Goal: Transaction & Acquisition: Purchase product/service

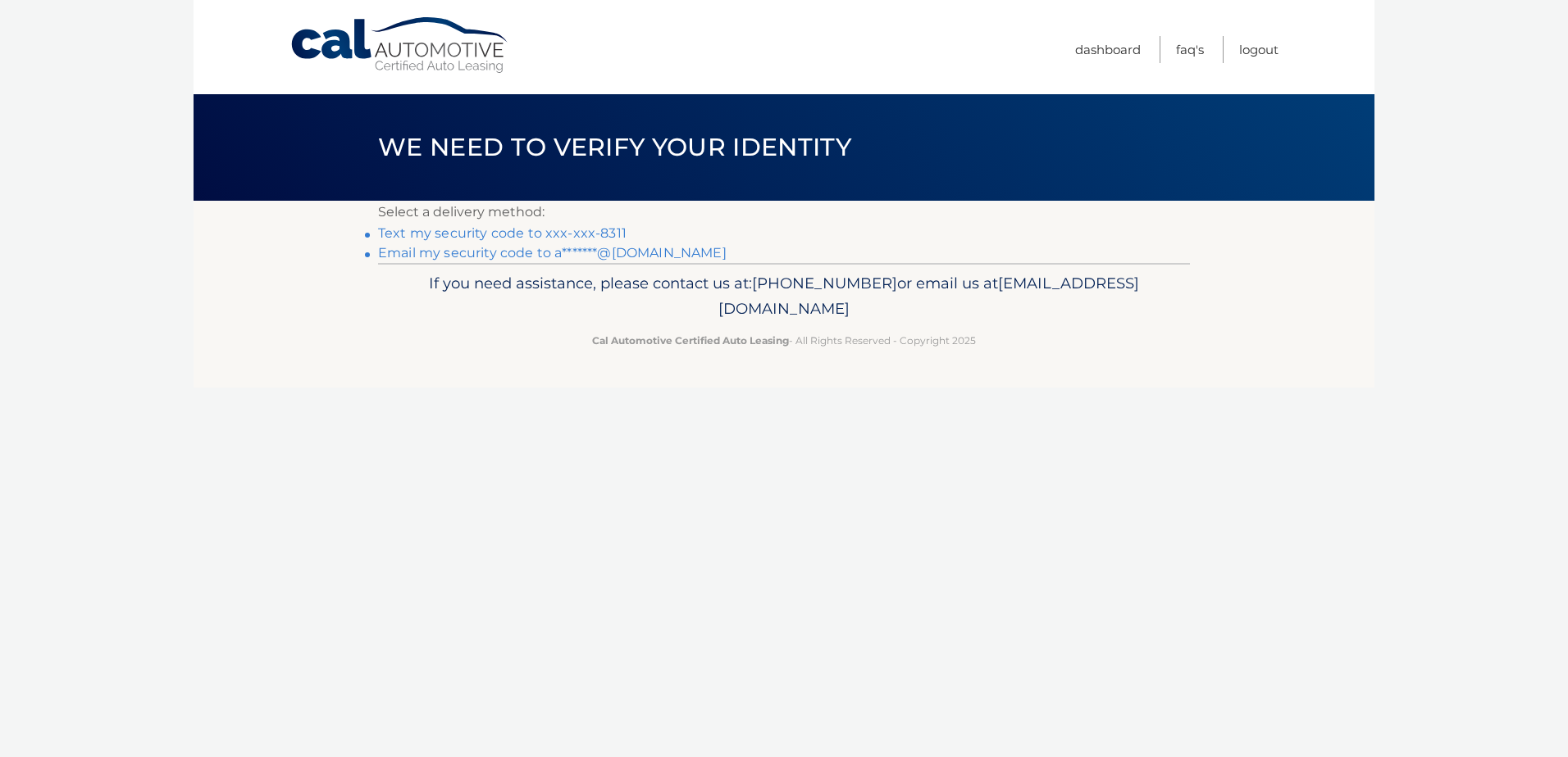
click at [492, 228] on link "Text my security code to xxx-xxx-8311" at bounding box center [502, 233] width 249 height 15
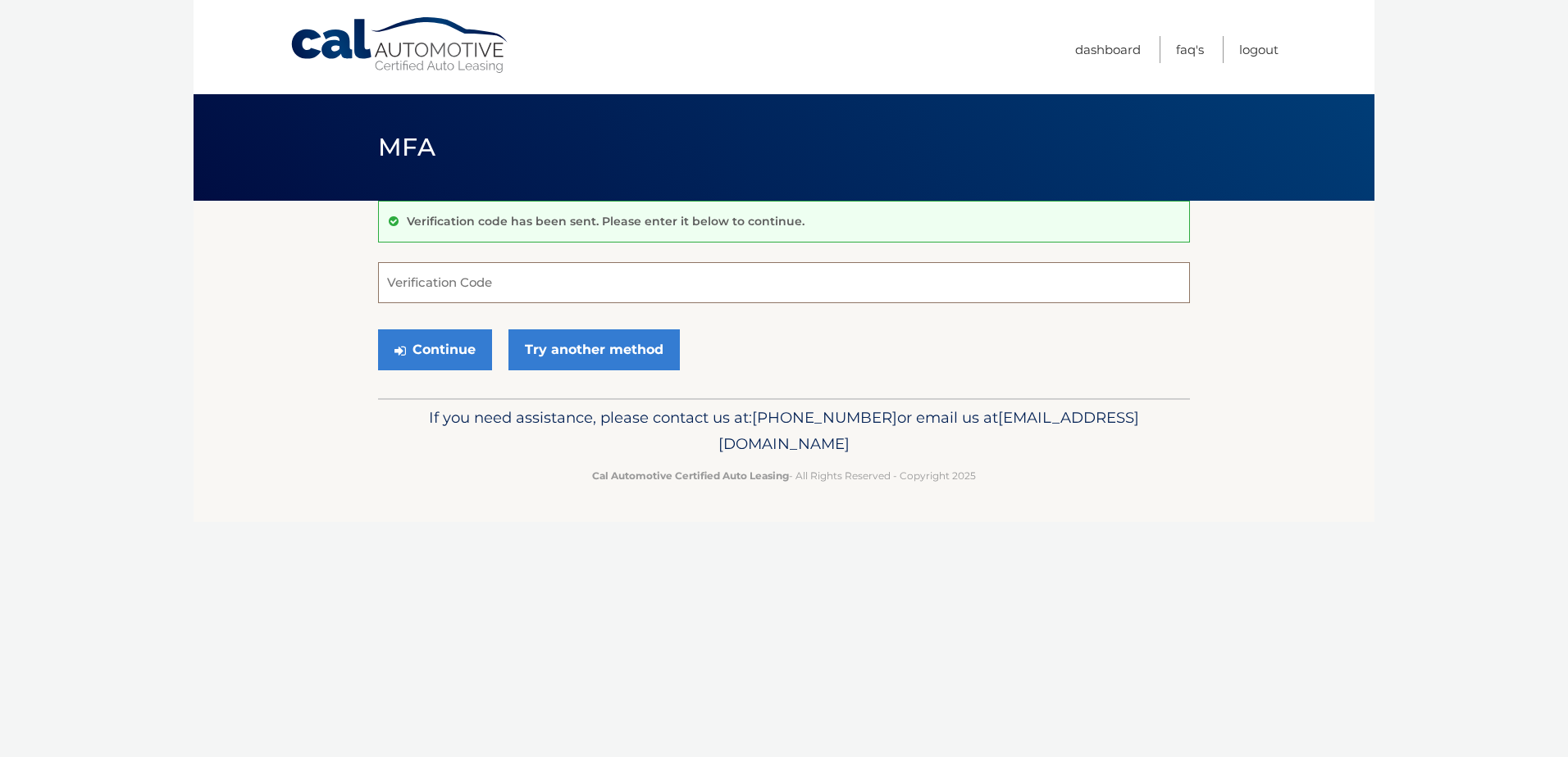
click at [535, 287] on input "Verification Code" at bounding box center [784, 282] width 812 height 41
type input "045223"
click at [453, 352] on button "Continue" at bounding box center [435, 349] width 114 height 41
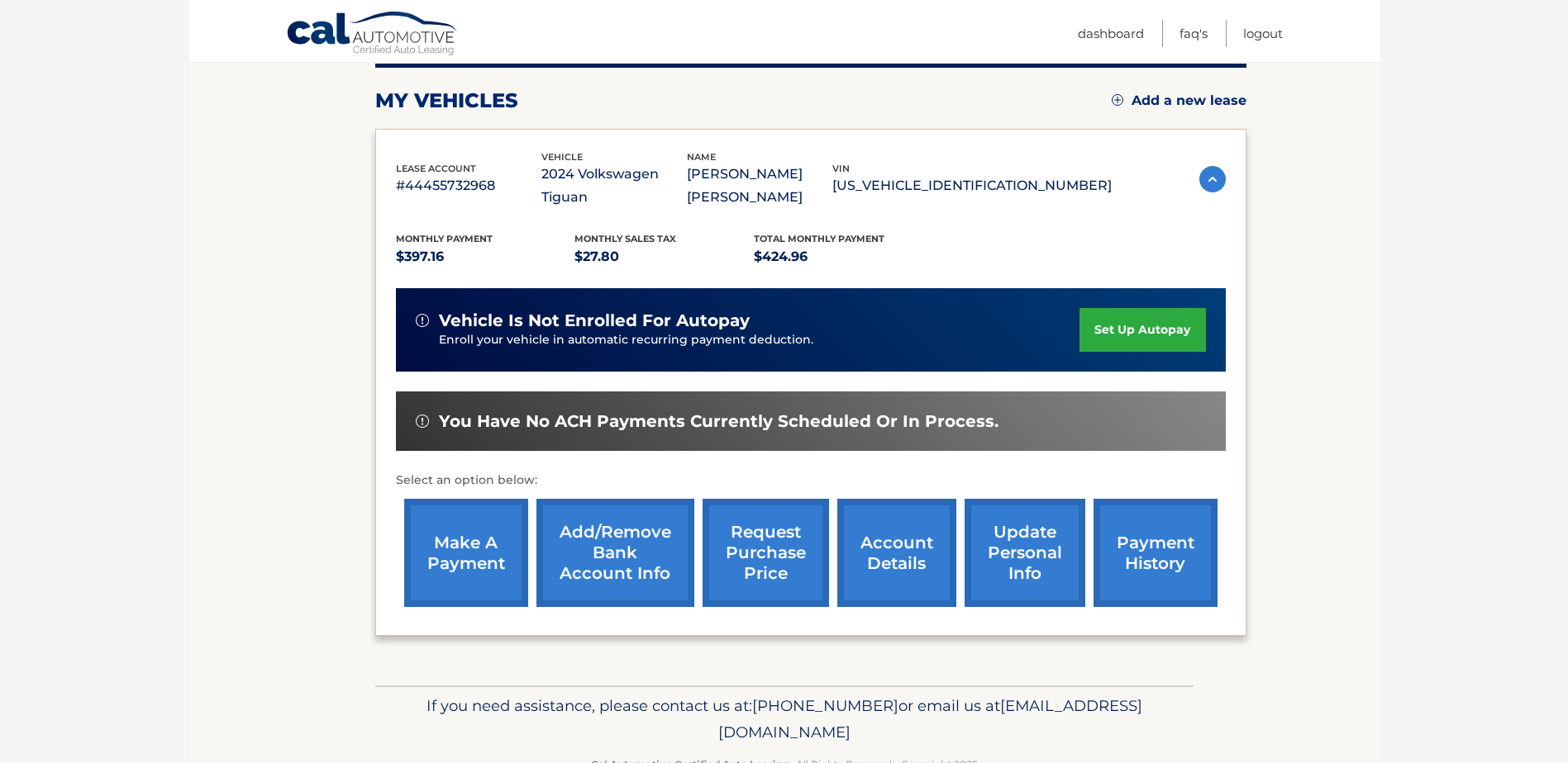
scroll to position [238, 0]
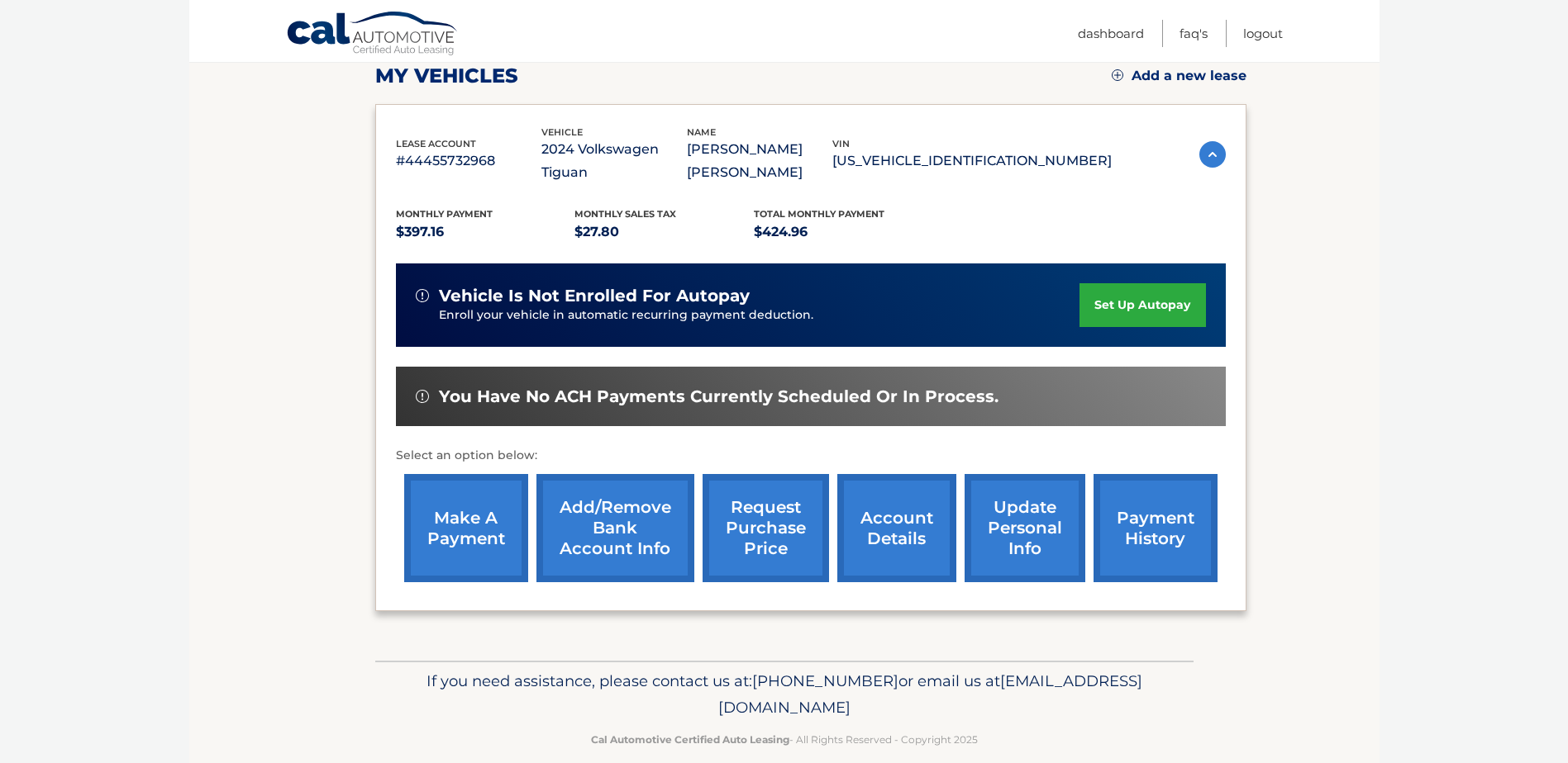
click at [434, 498] on link "make a payment" at bounding box center [466, 528] width 124 height 108
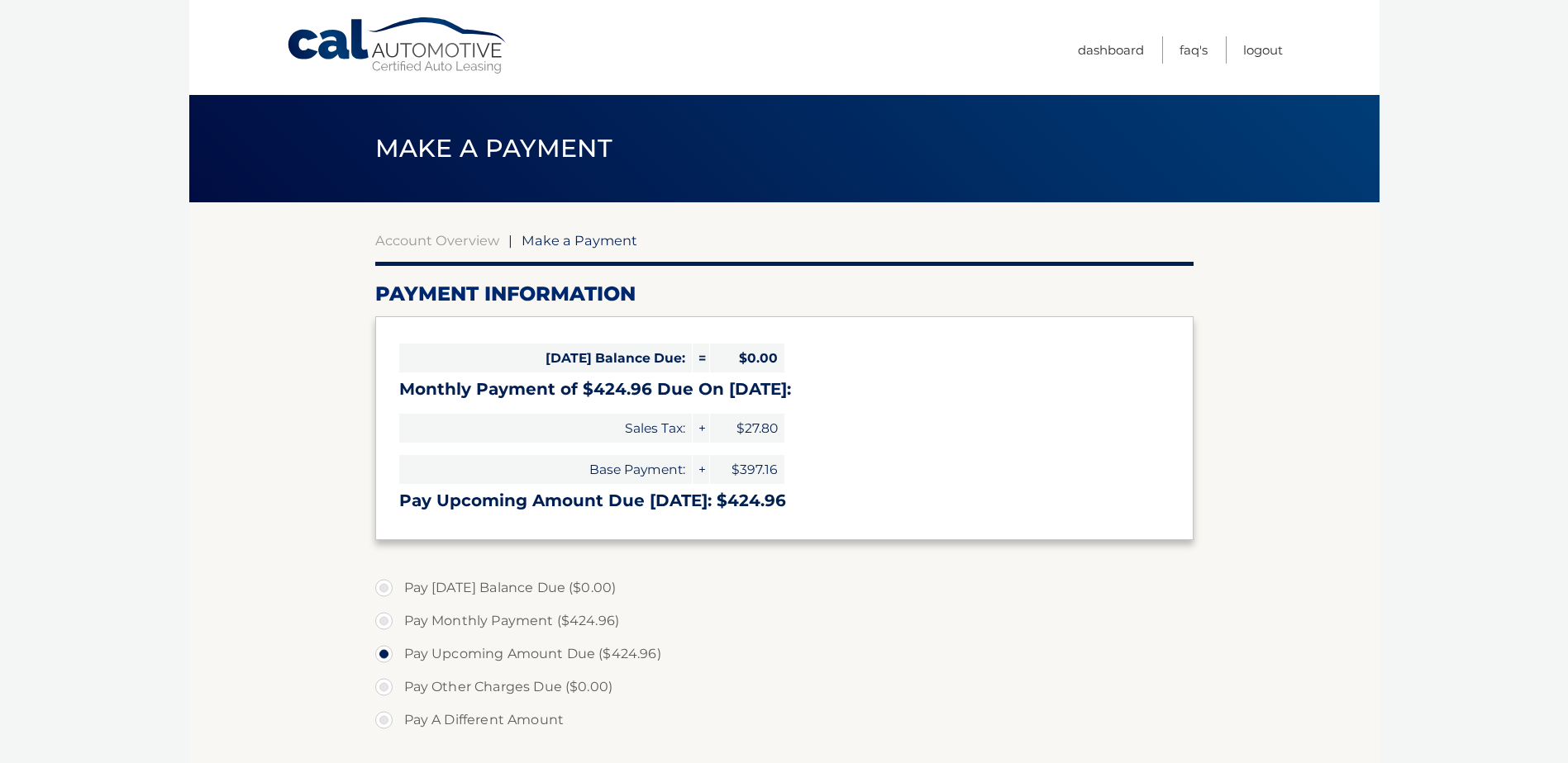
select select "Mzg4ODg3YzEtNjc3OS00YTZmLThlNzgtMzI4YTBkZTI4Yjdh"
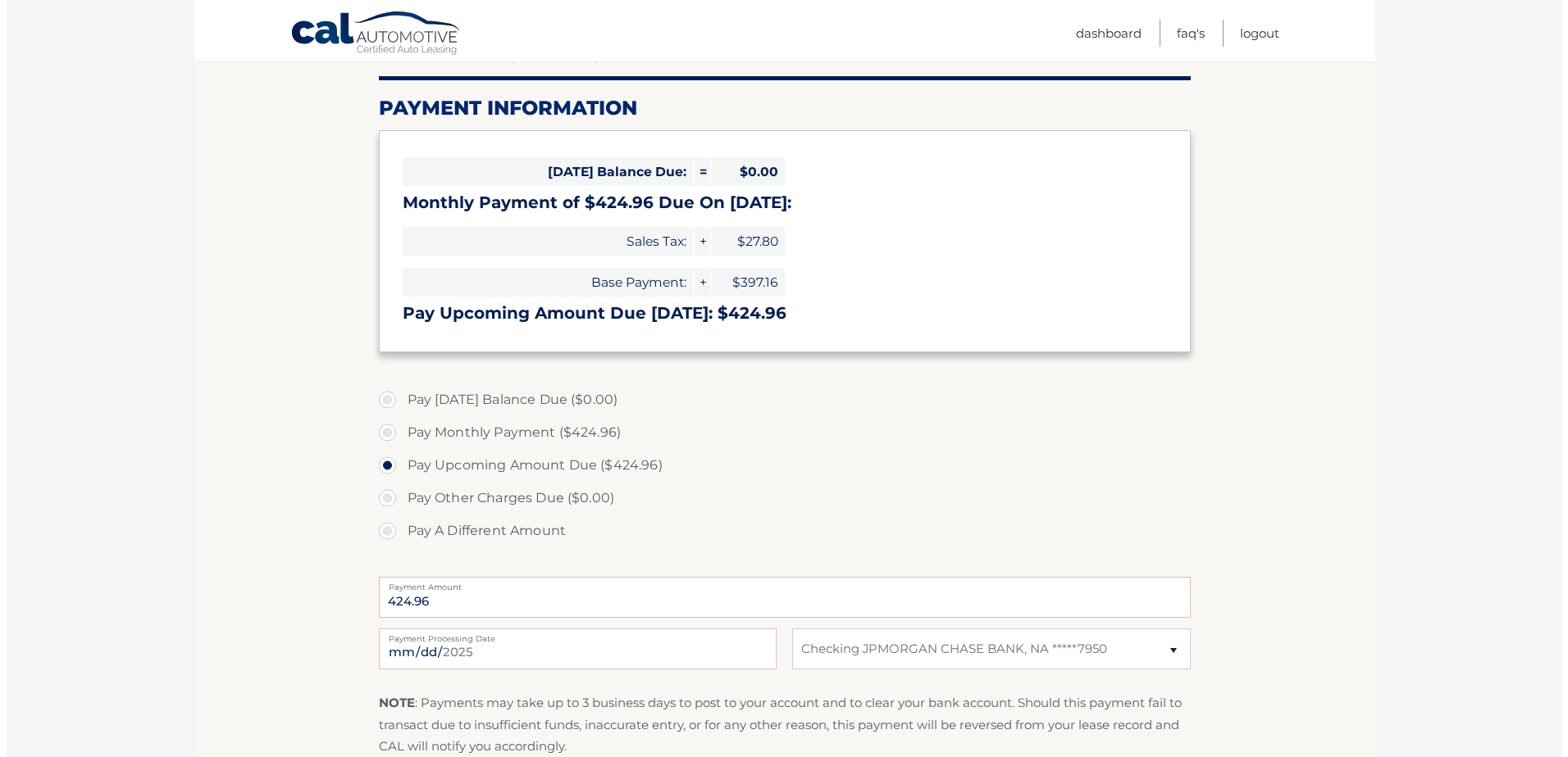
scroll to position [246, 0]
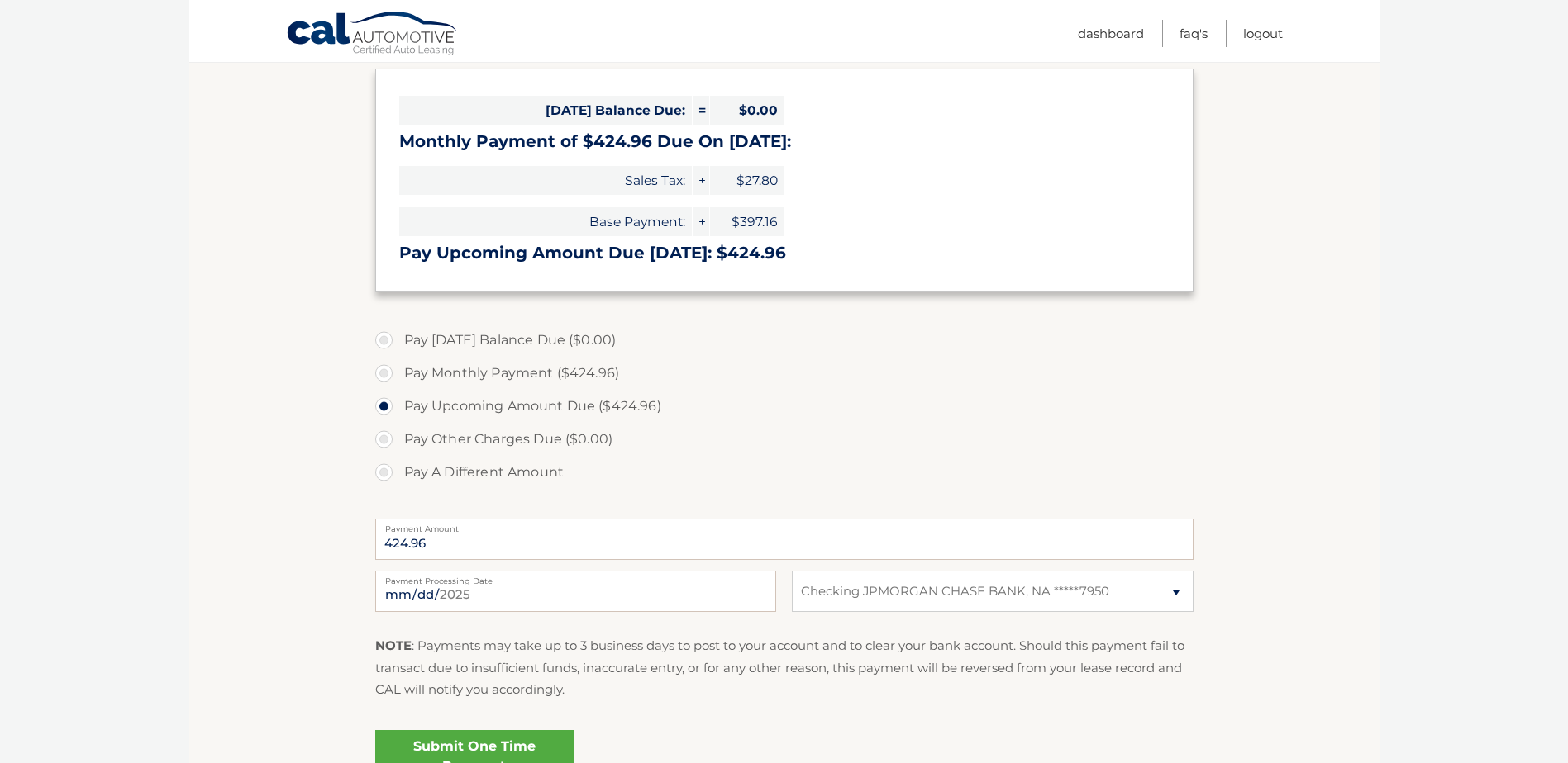
click at [495, 747] on link "Submit One Time Payment" at bounding box center [474, 756] width 198 height 53
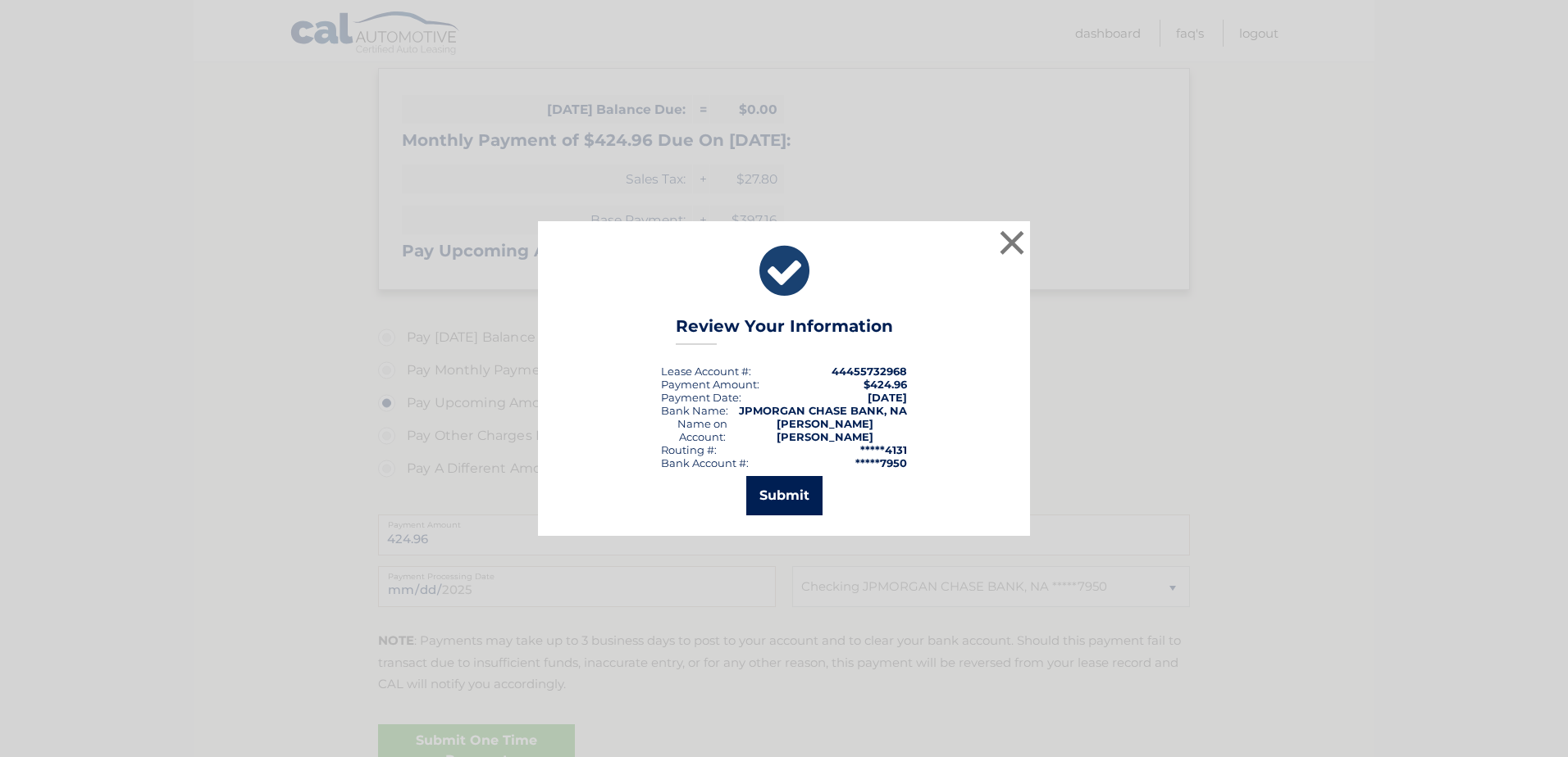
click at [796, 487] on button "Submit" at bounding box center [784, 495] width 76 height 39
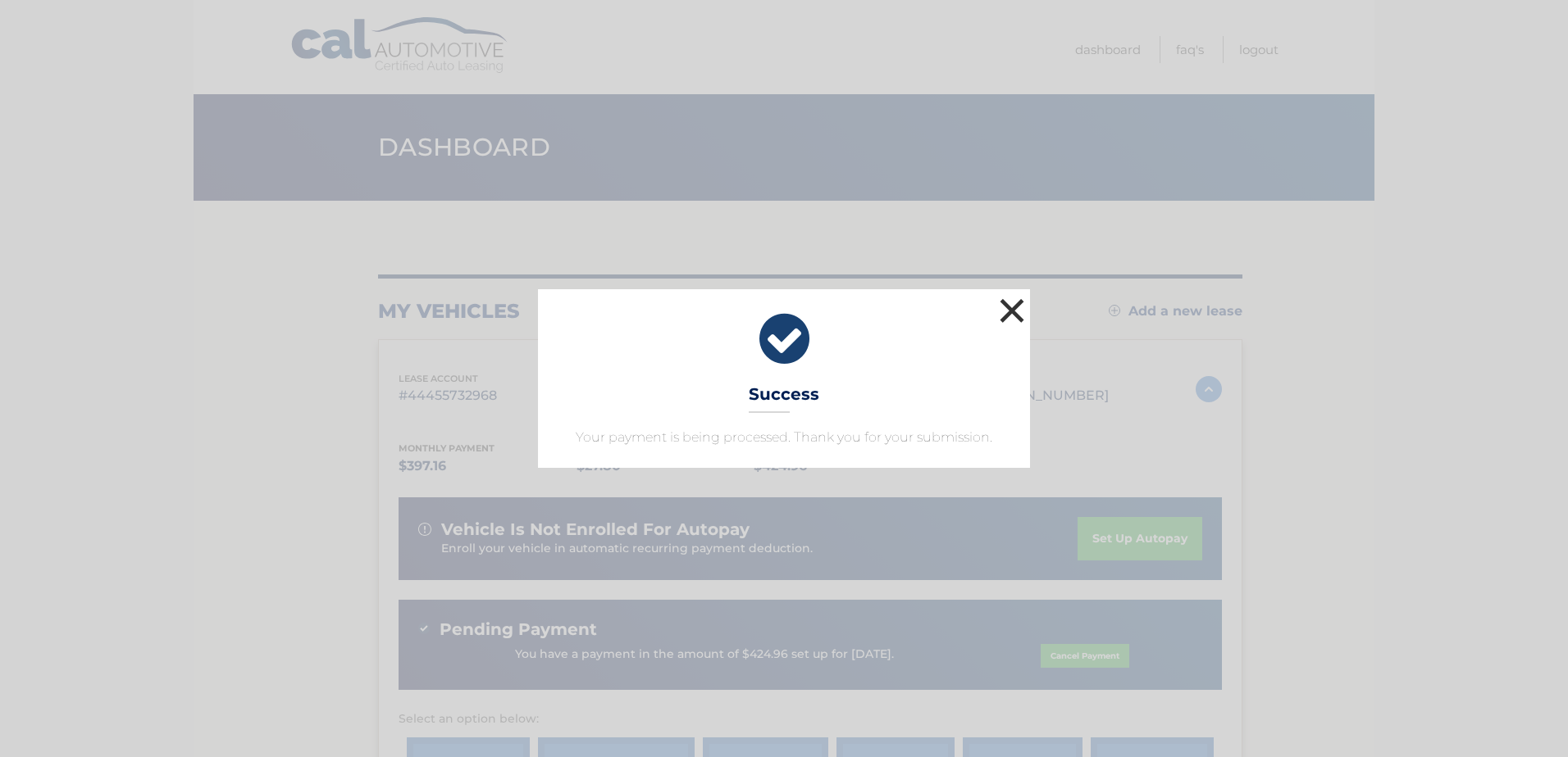
click at [1009, 305] on button "×" at bounding box center [1011, 311] width 33 height 33
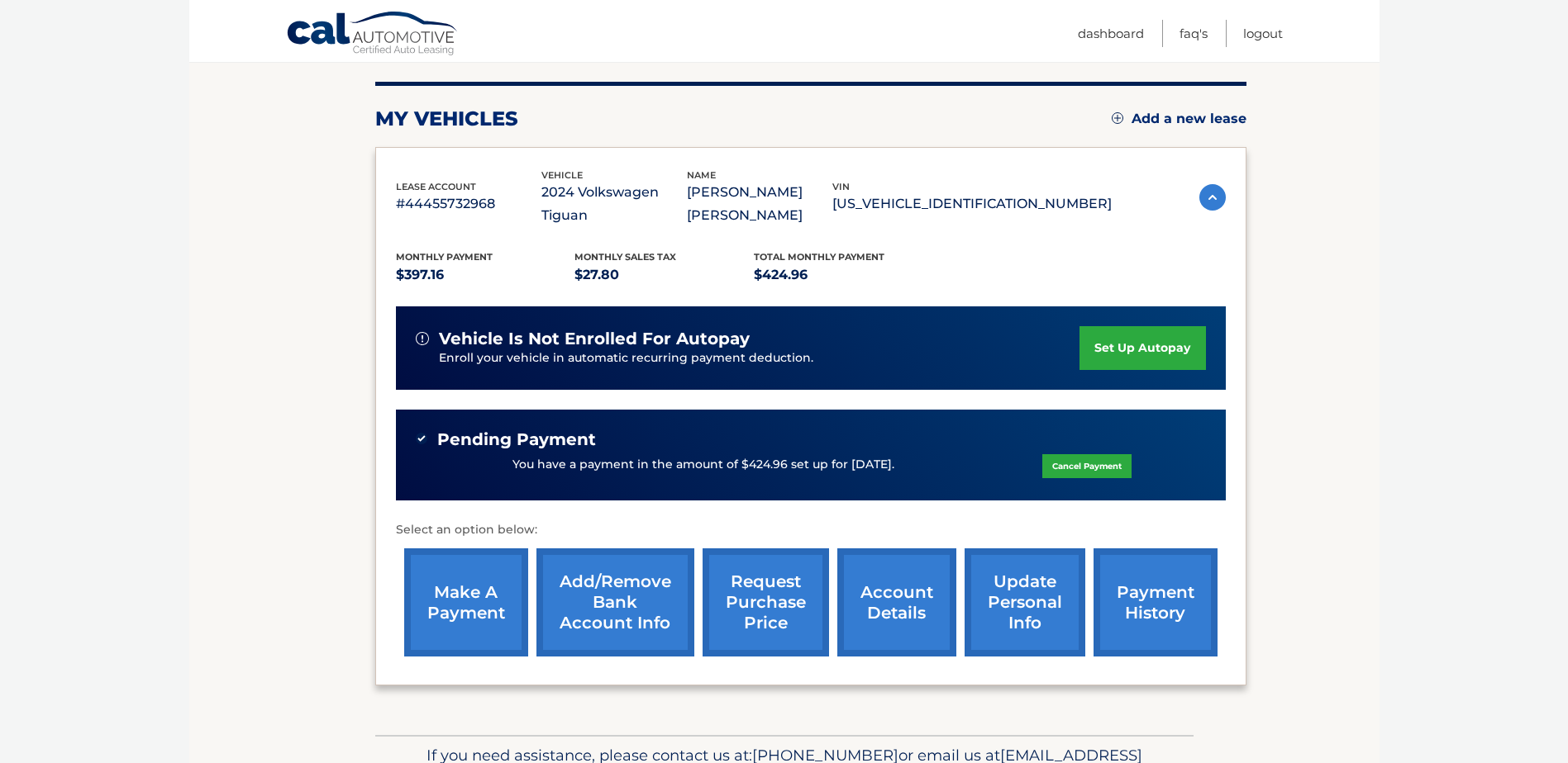
scroll to position [248, 0]
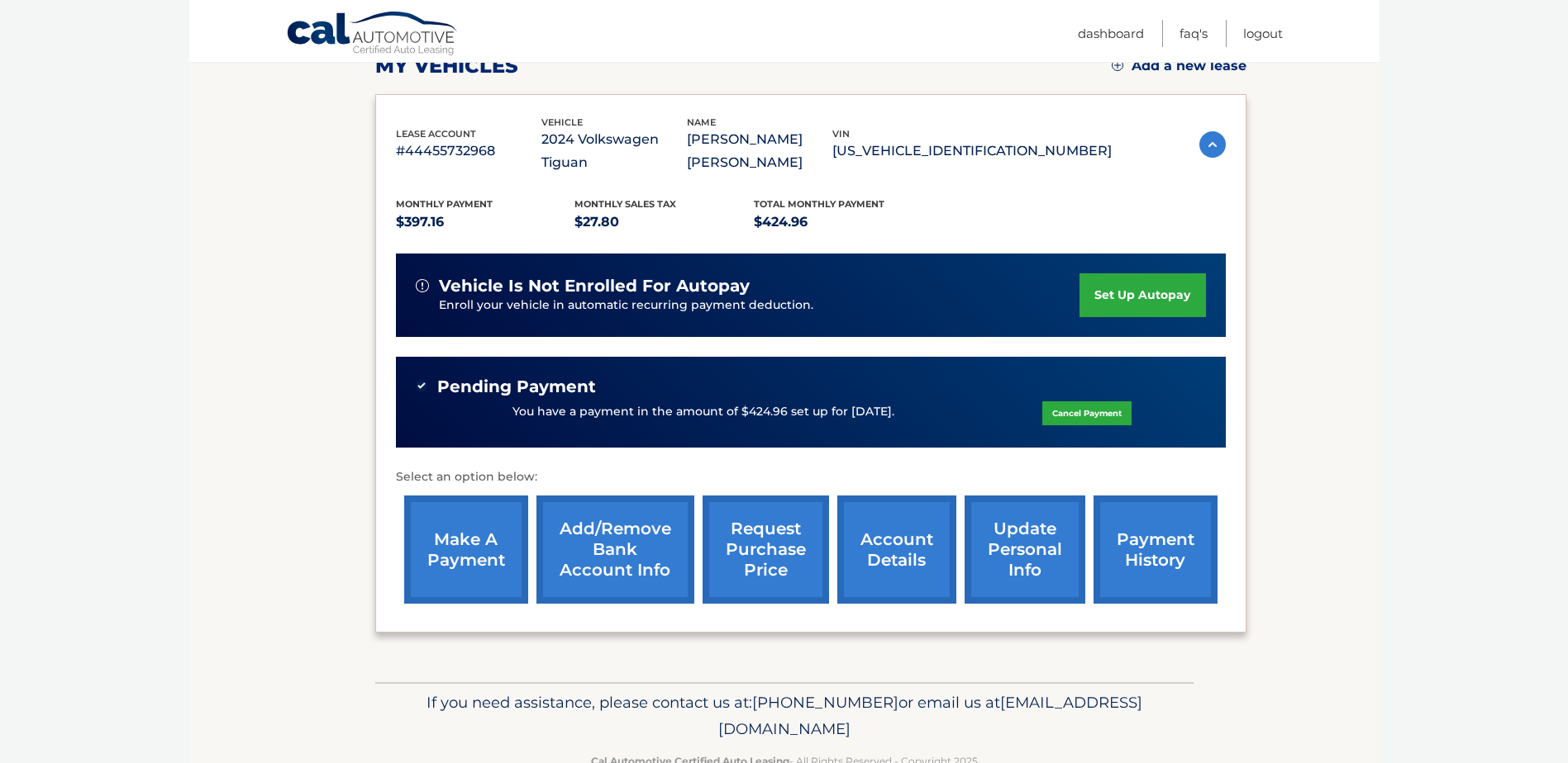
click at [888, 526] on link "account details" at bounding box center [897, 550] width 119 height 108
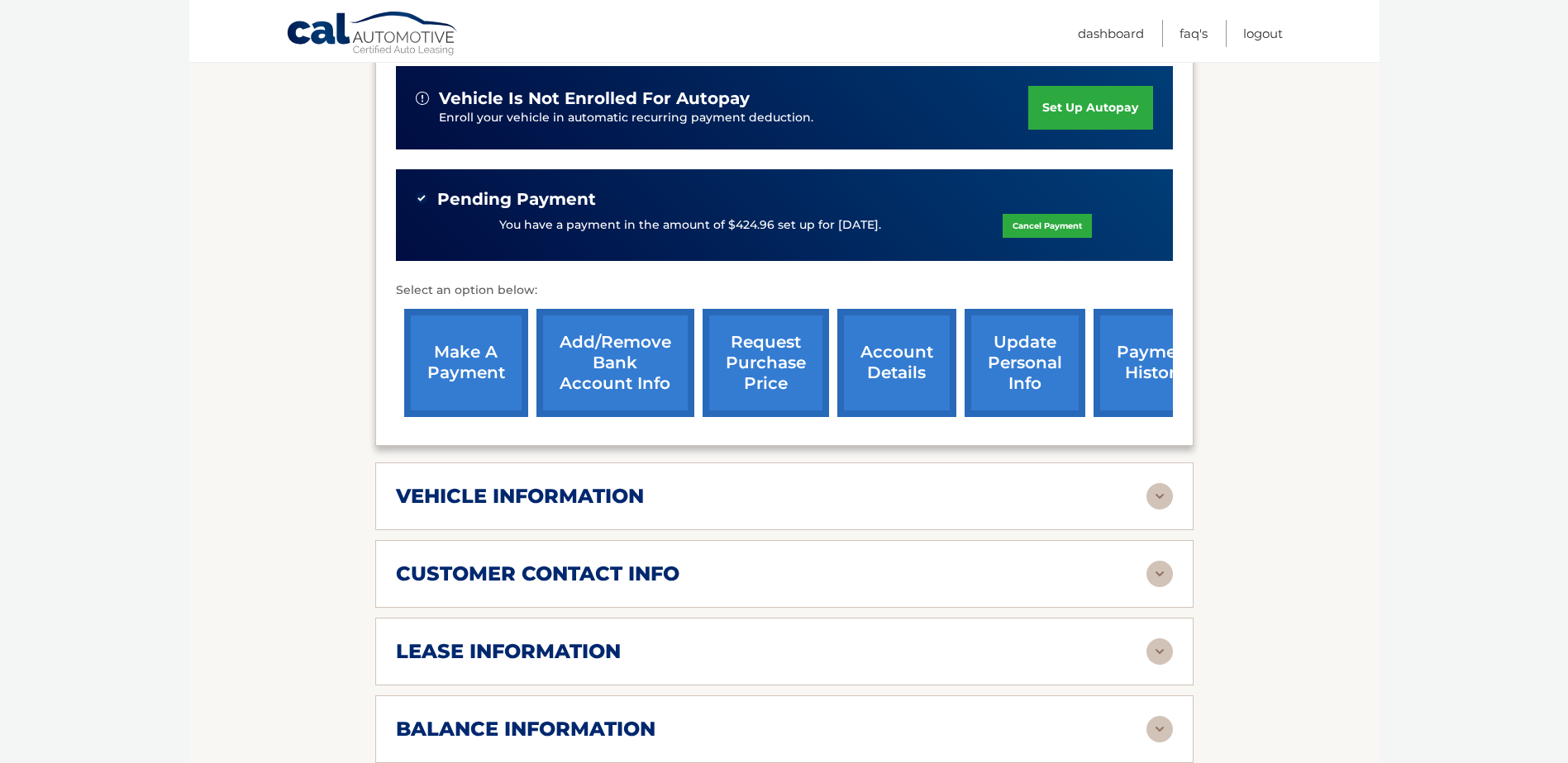
scroll to position [578, 0]
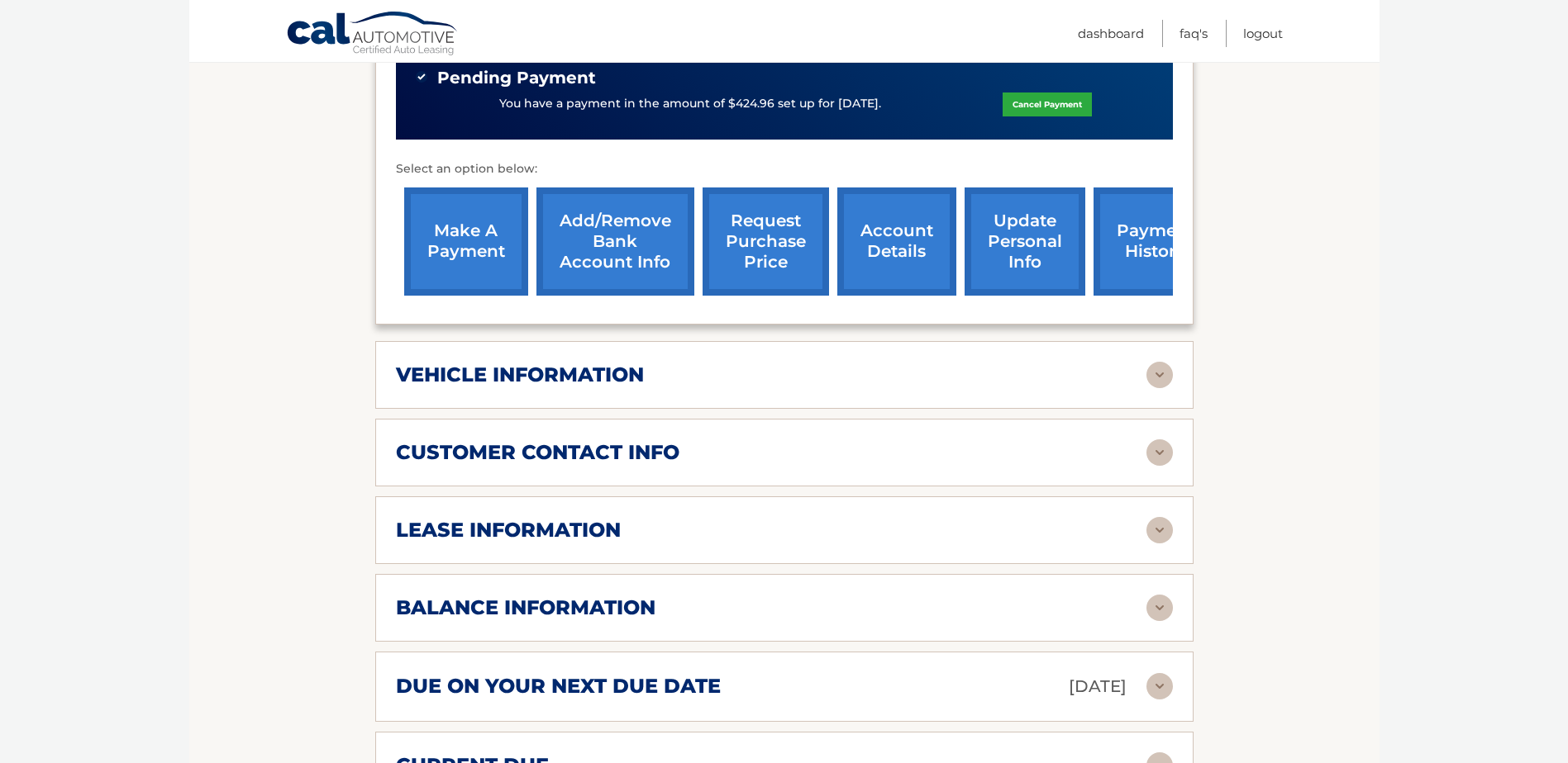
click at [1147, 373] on img at bounding box center [1159, 374] width 26 height 26
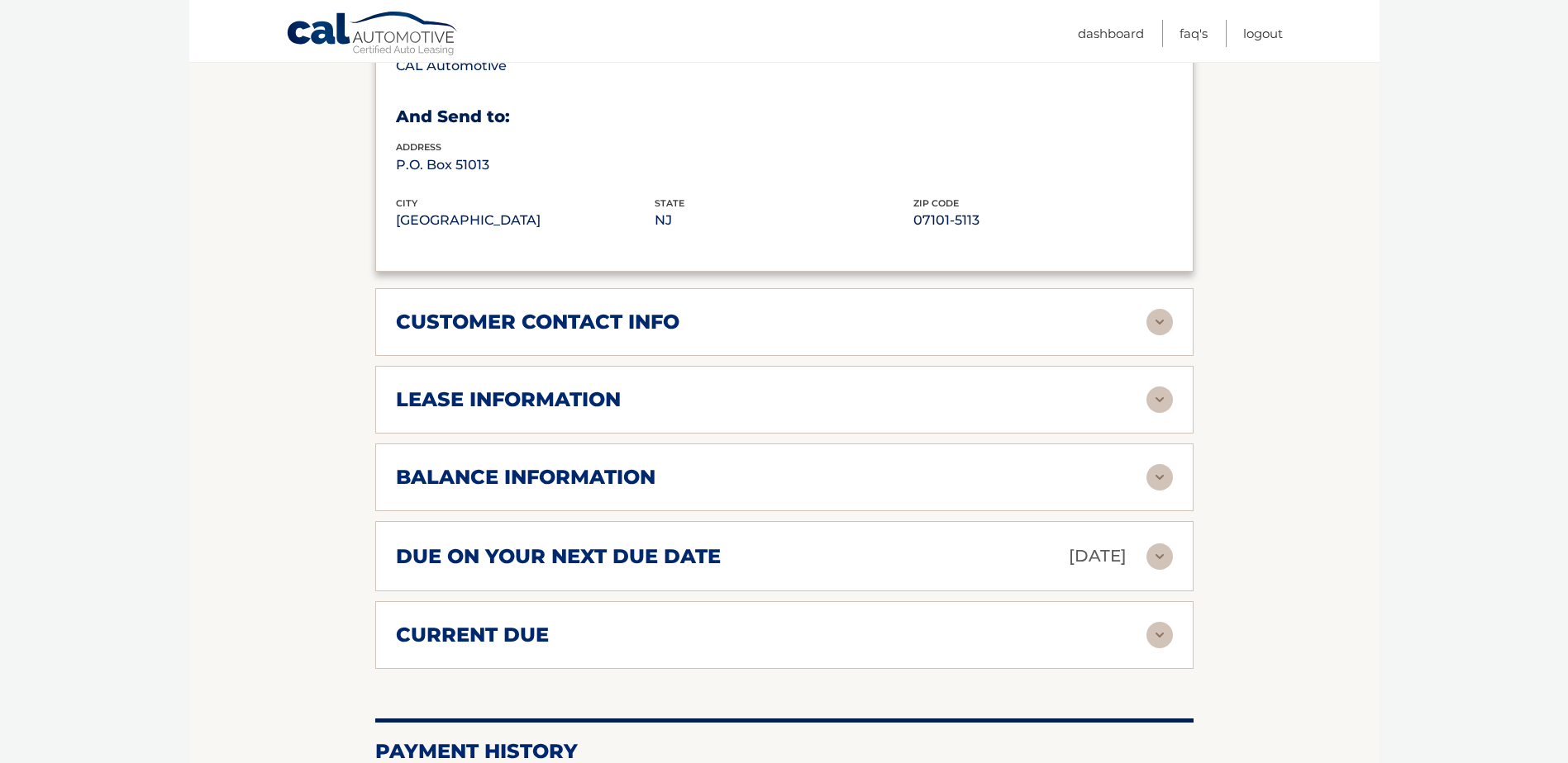
scroll to position [1157, 0]
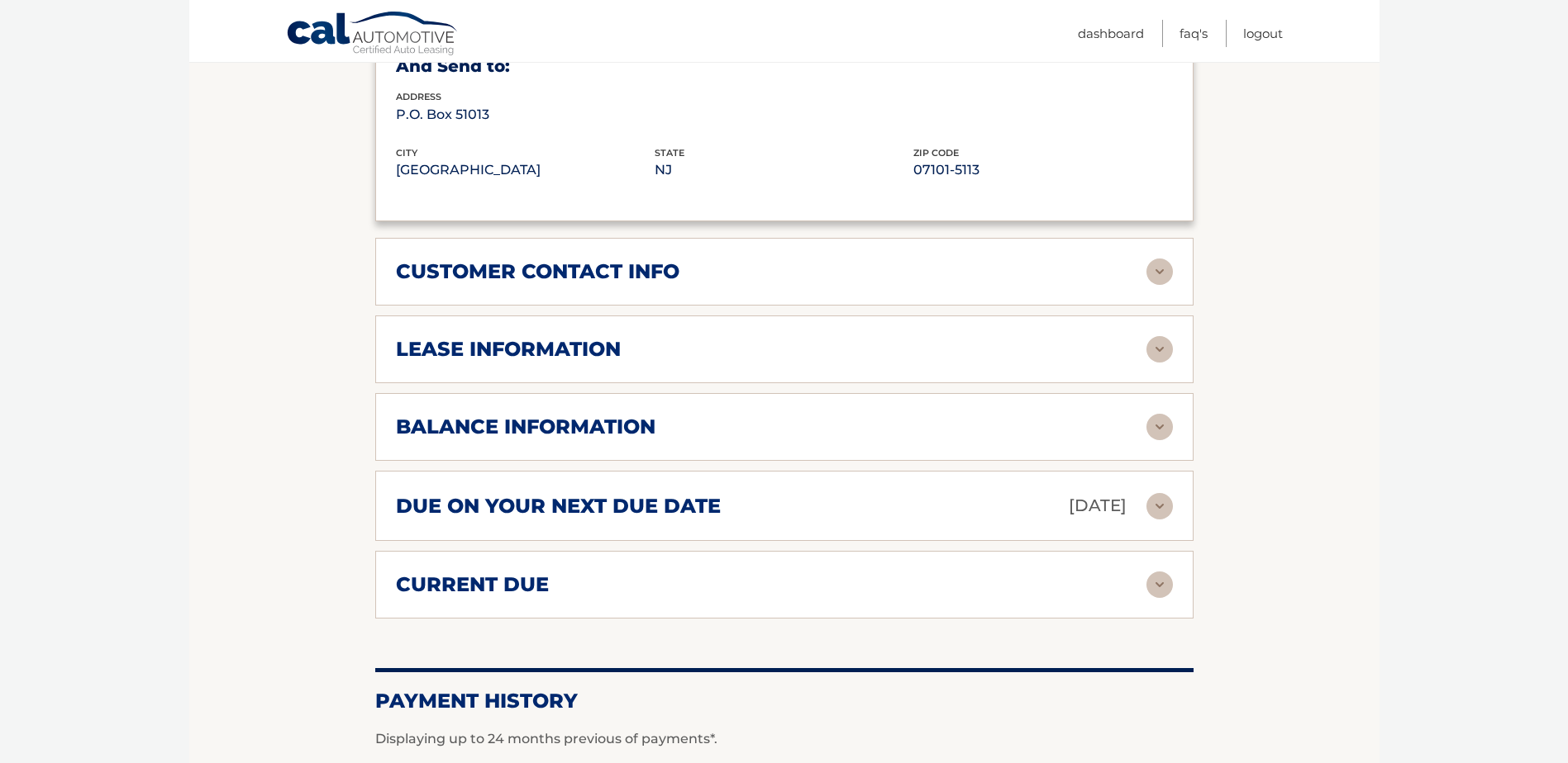
click at [1172, 437] on div "balance information Payments Received 13 Payments Remaining 26 Next Payment wil…" at bounding box center [784, 427] width 818 height 68
click at [1167, 430] on img at bounding box center [1159, 426] width 26 height 26
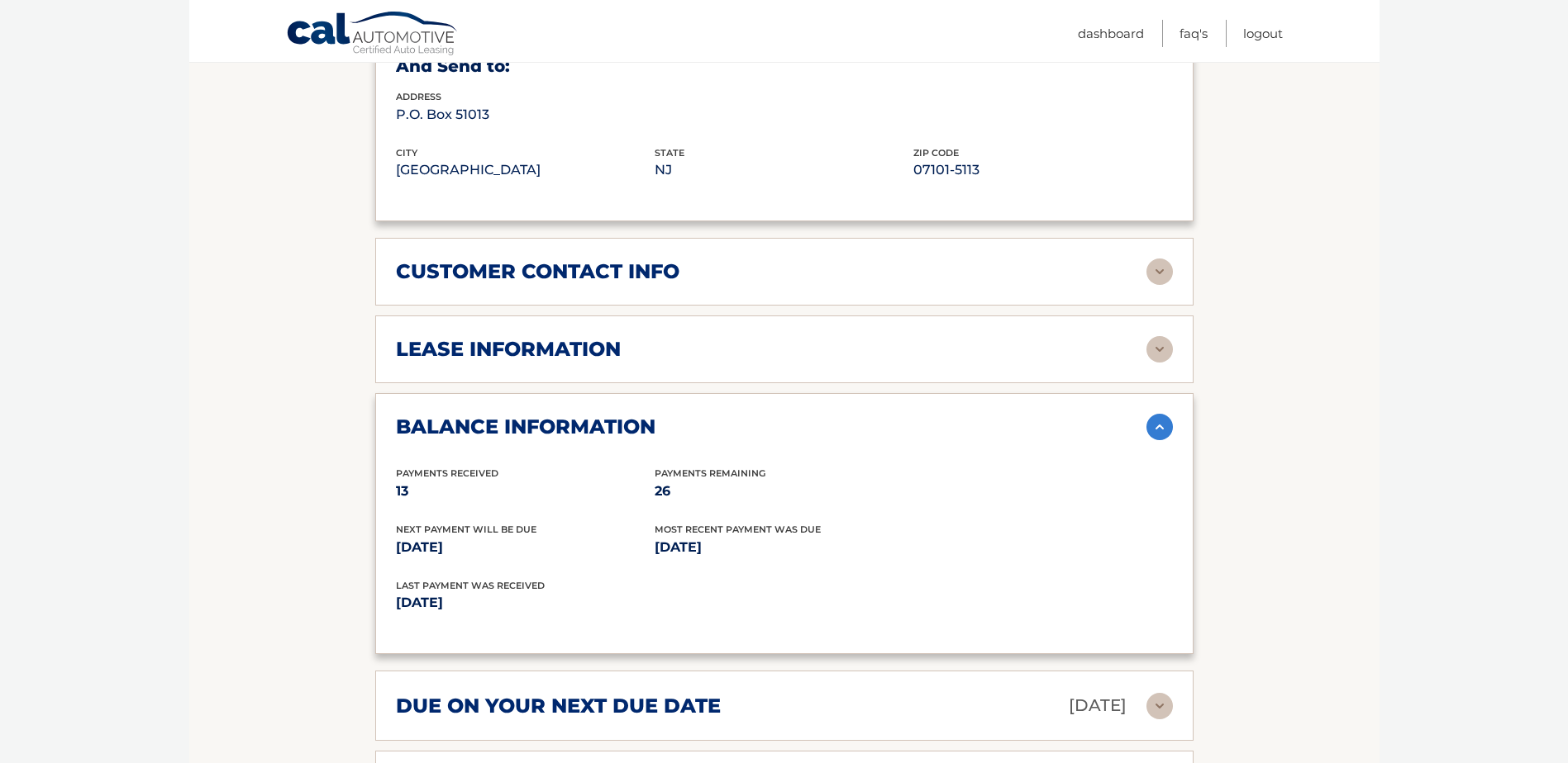
click at [1167, 429] on img at bounding box center [1159, 426] width 26 height 26
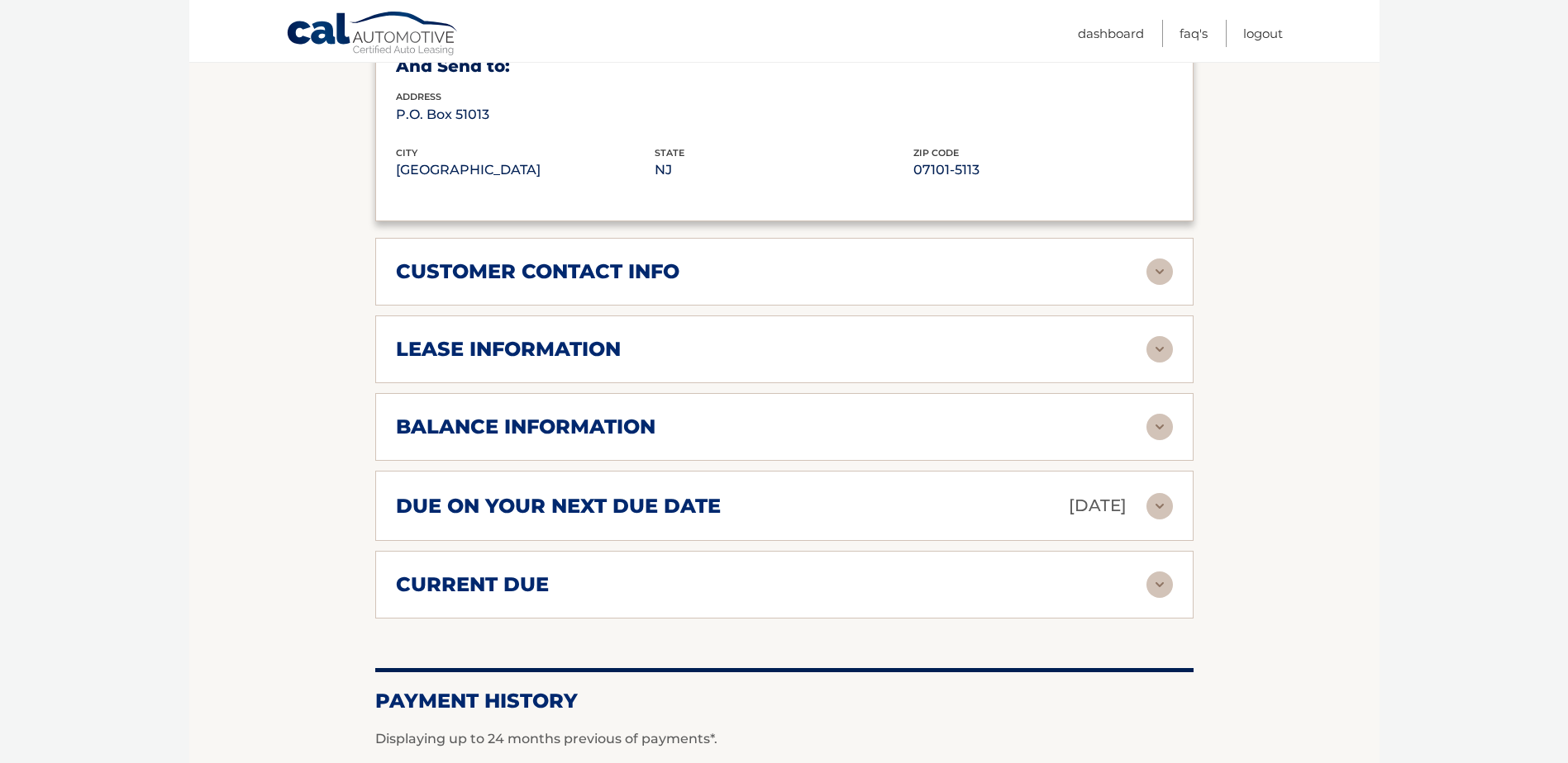
click at [1149, 326] on div "lease information Contract Start Date [DATE] Term 39 Maturity Date [DATE] Start…" at bounding box center [784, 349] width 818 height 68
click at [1154, 349] on img at bounding box center [1159, 349] width 26 height 26
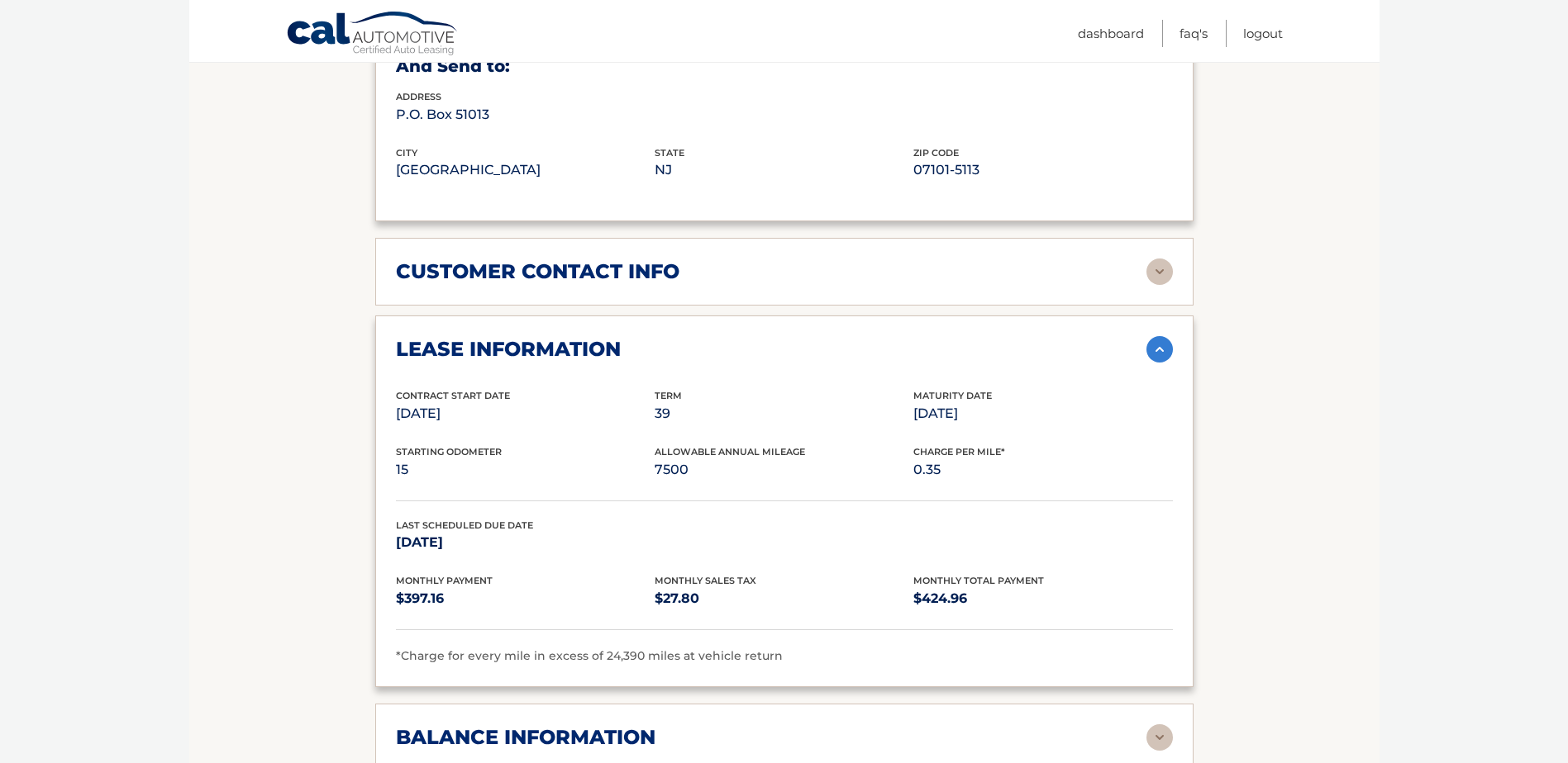
click at [1164, 355] on img at bounding box center [1159, 349] width 26 height 26
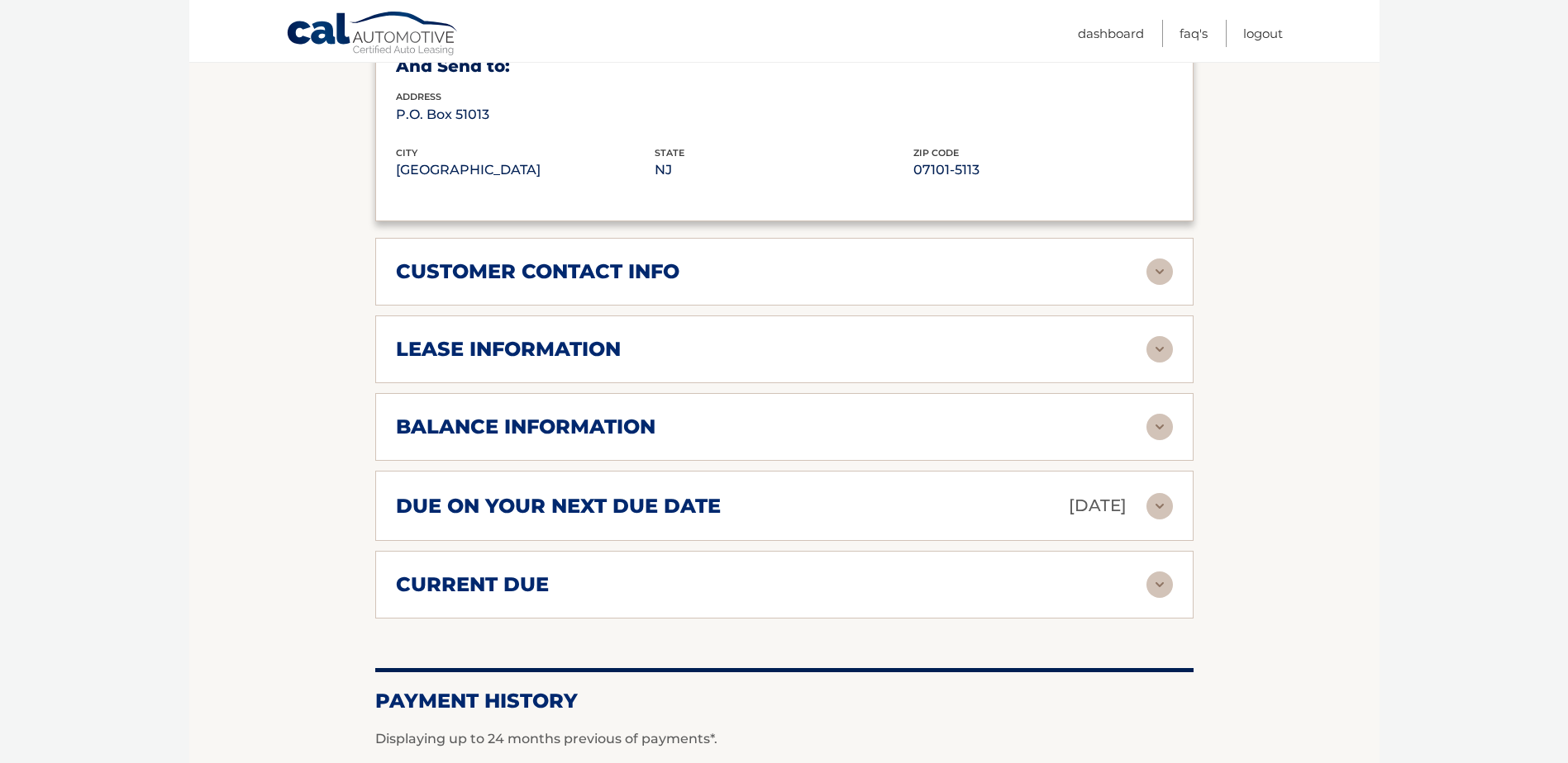
click at [1167, 276] on img at bounding box center [1159, 271] width 26 height 26
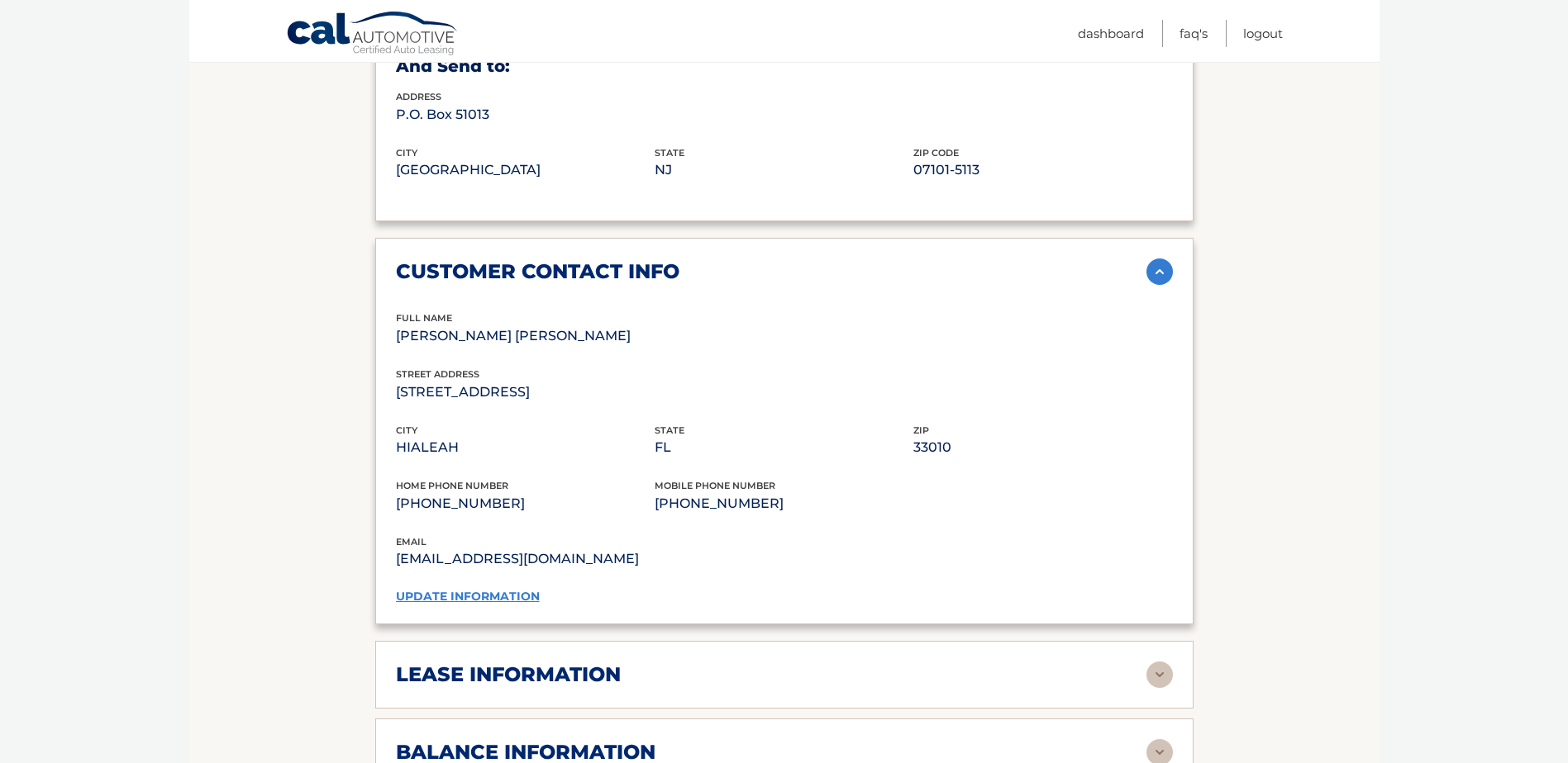
click at [1167, 276] on img at bounding box center [1159, 271] width 26 height 26
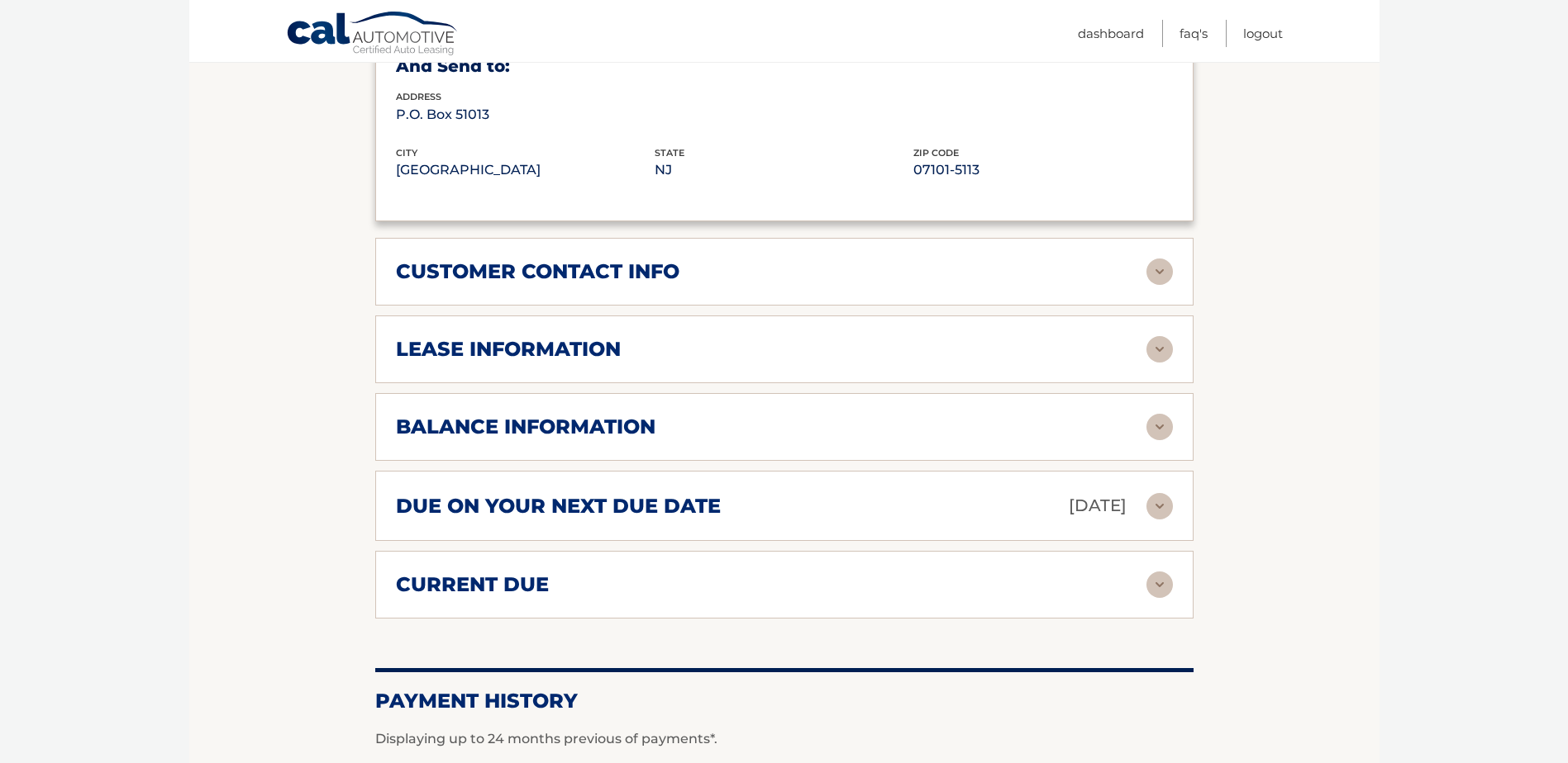
click at [1161, 423] on img at bounding box center [1159, 426] width 26 height 26
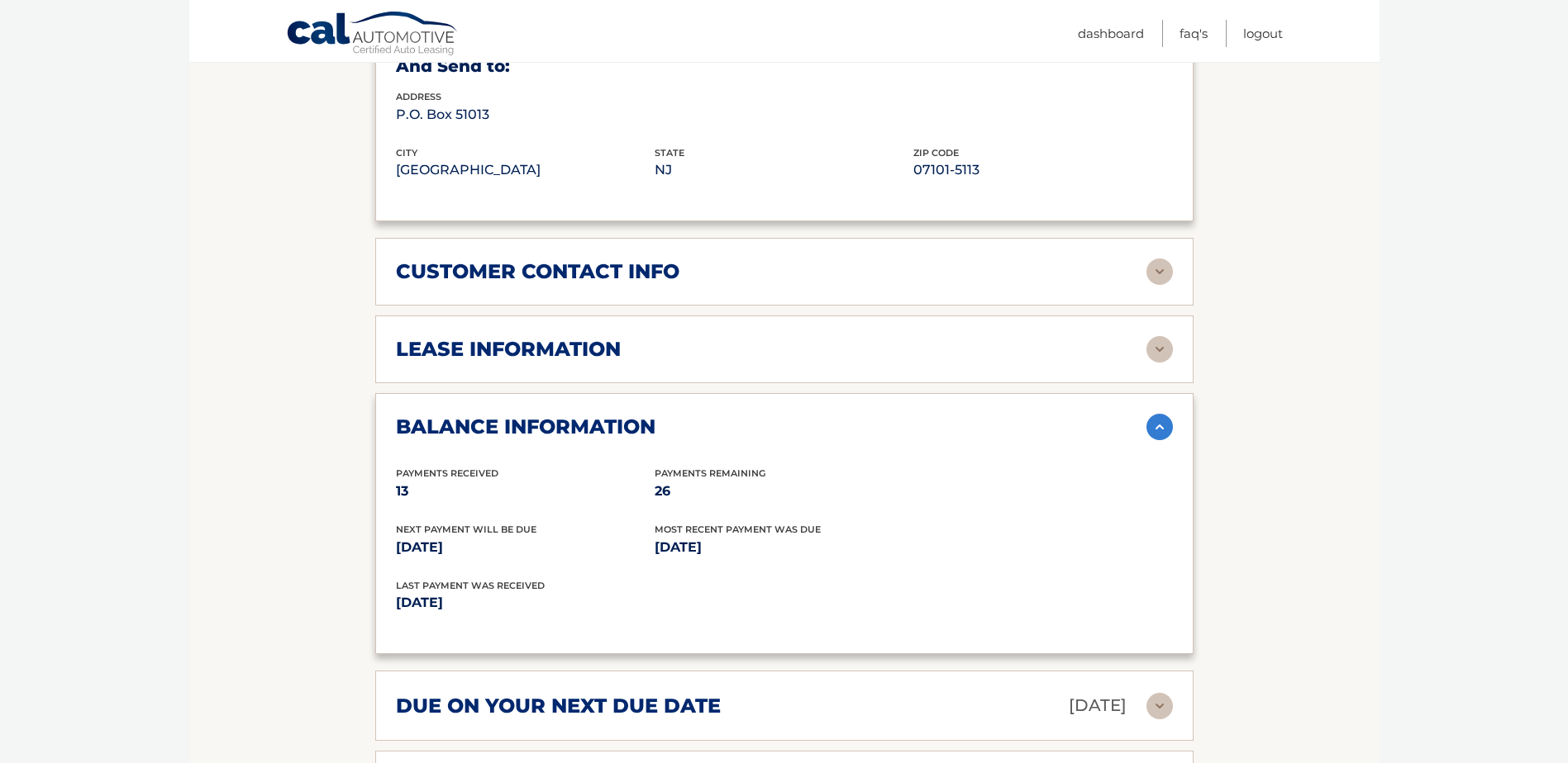
click at [1161, 423] on img at bounding box center [1159, 426] width 26 height 26
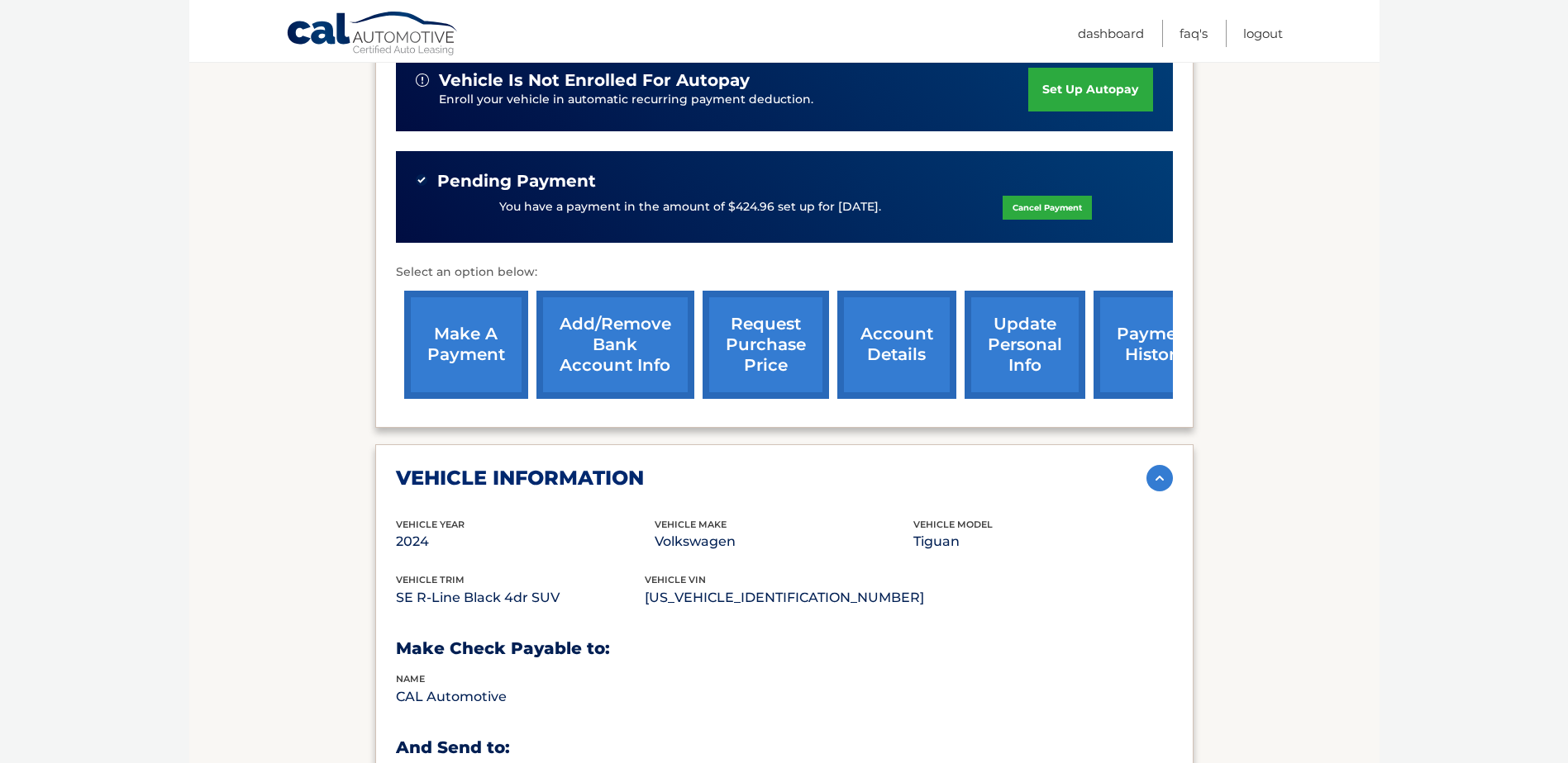
scroll to position [248, 0]
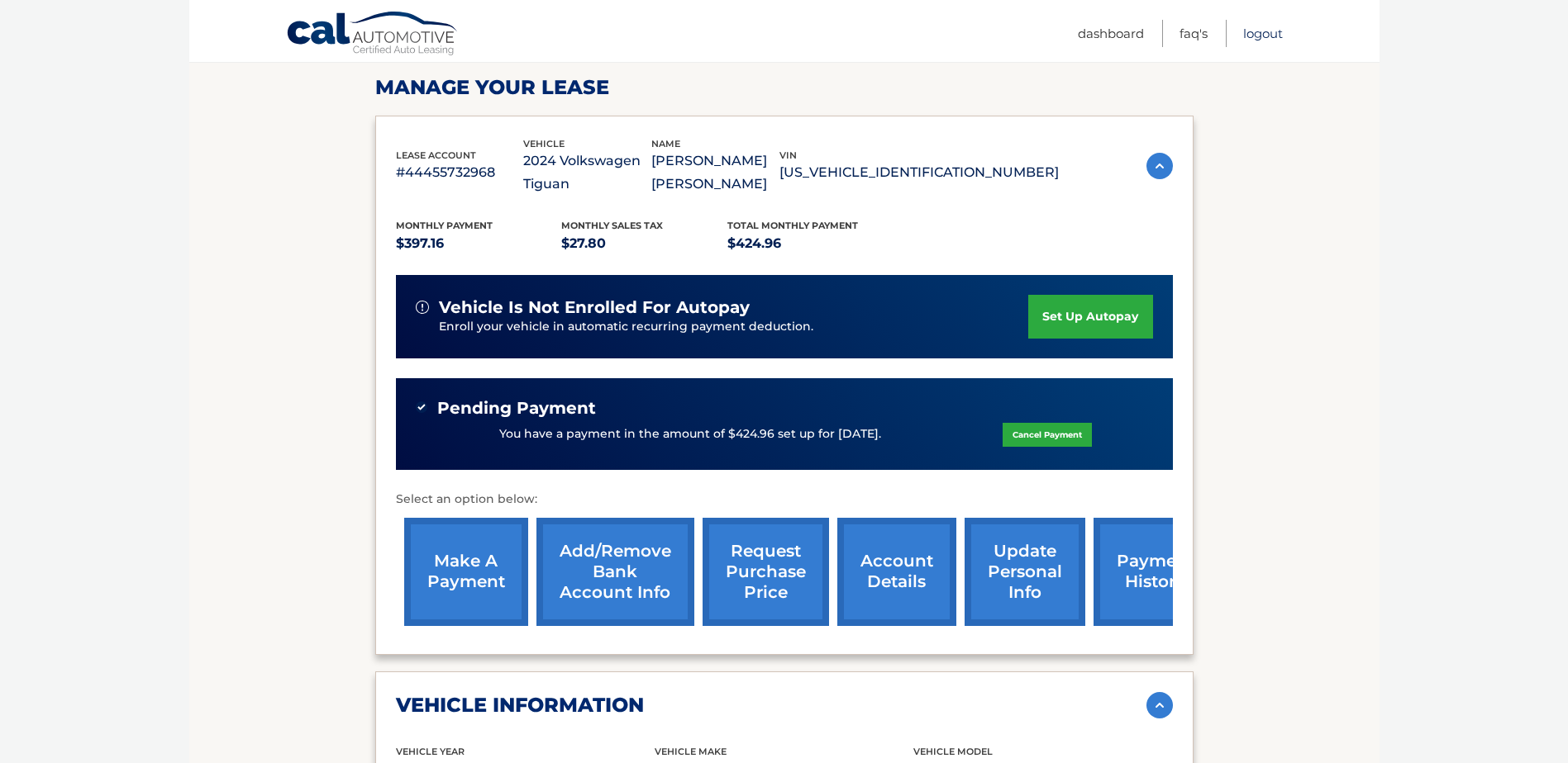
click at [1266, 41] on link "Logout" at bounding box center [1262, 34] width 40 height 27
